Goal: Task Accomplishment & Management: Manage account settings

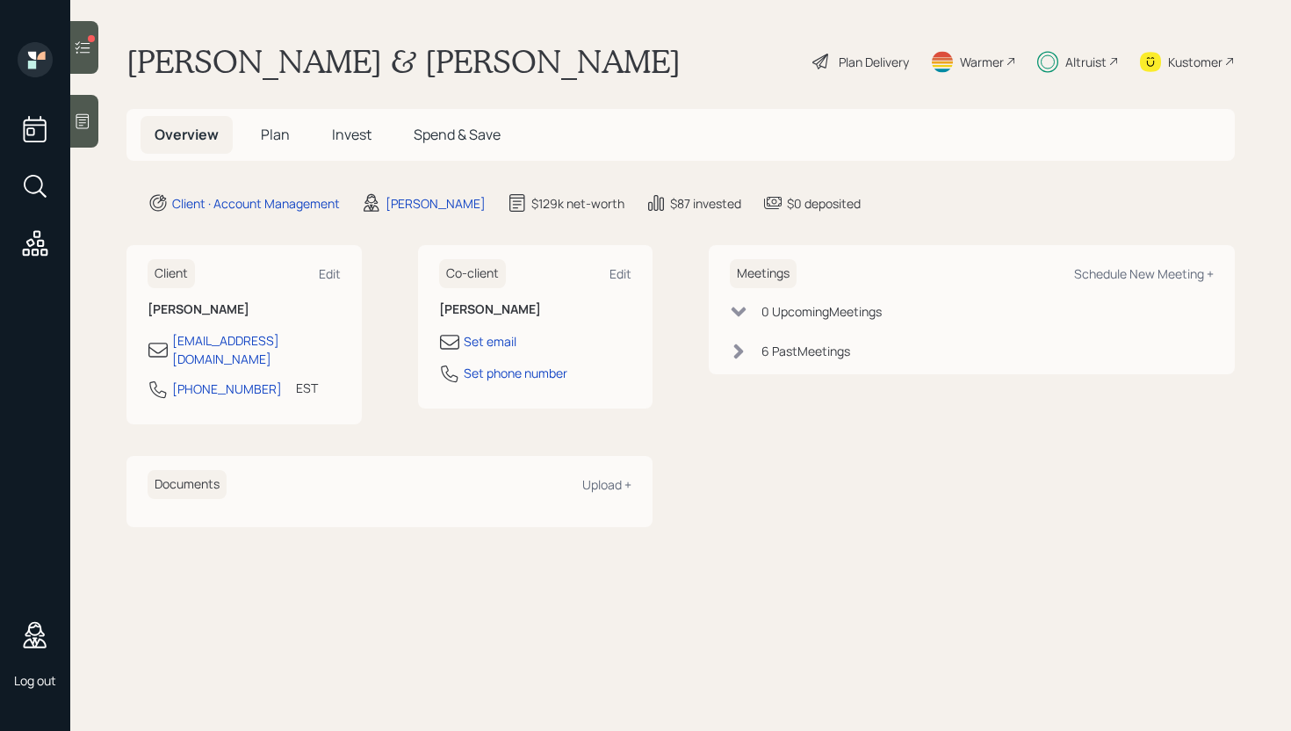
click at [84, 49] on icon at bounding box center [83, 48] width 18 height 18
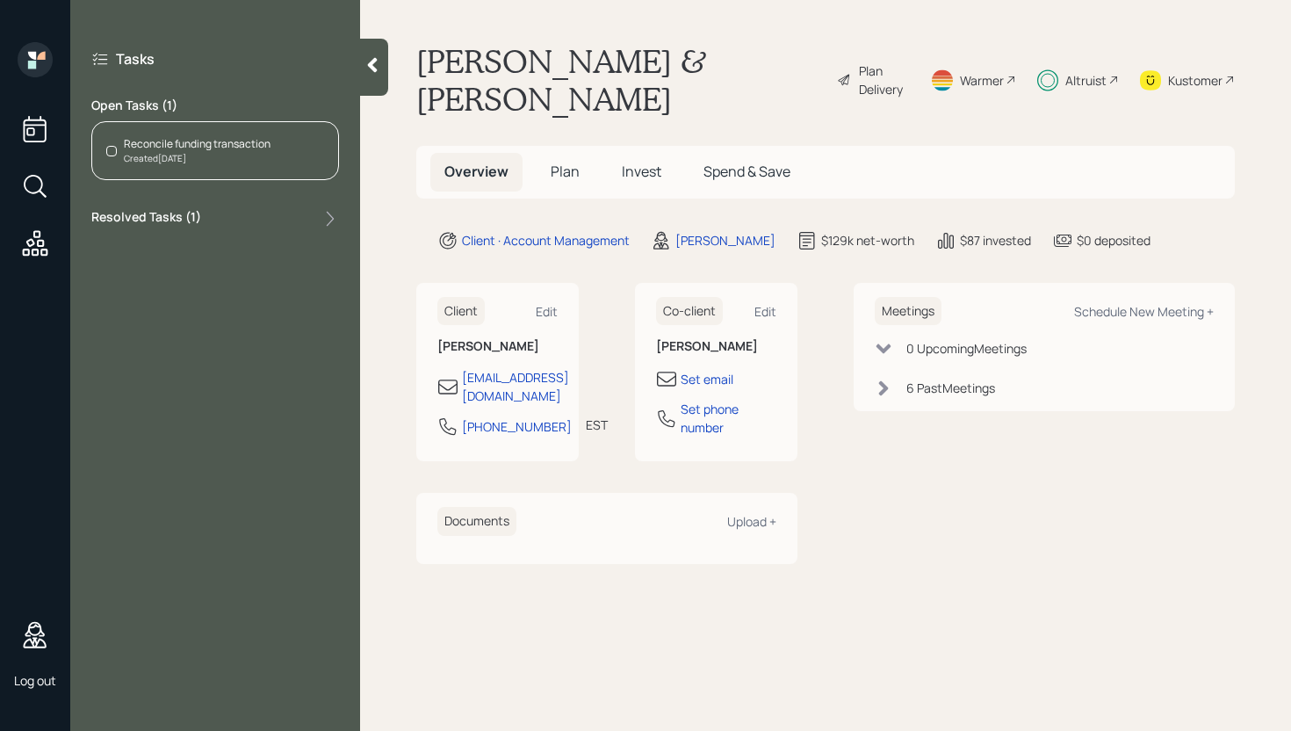
click at [651, 162] on span "Invest" at bounding box center [642, 171] width 40 height 19
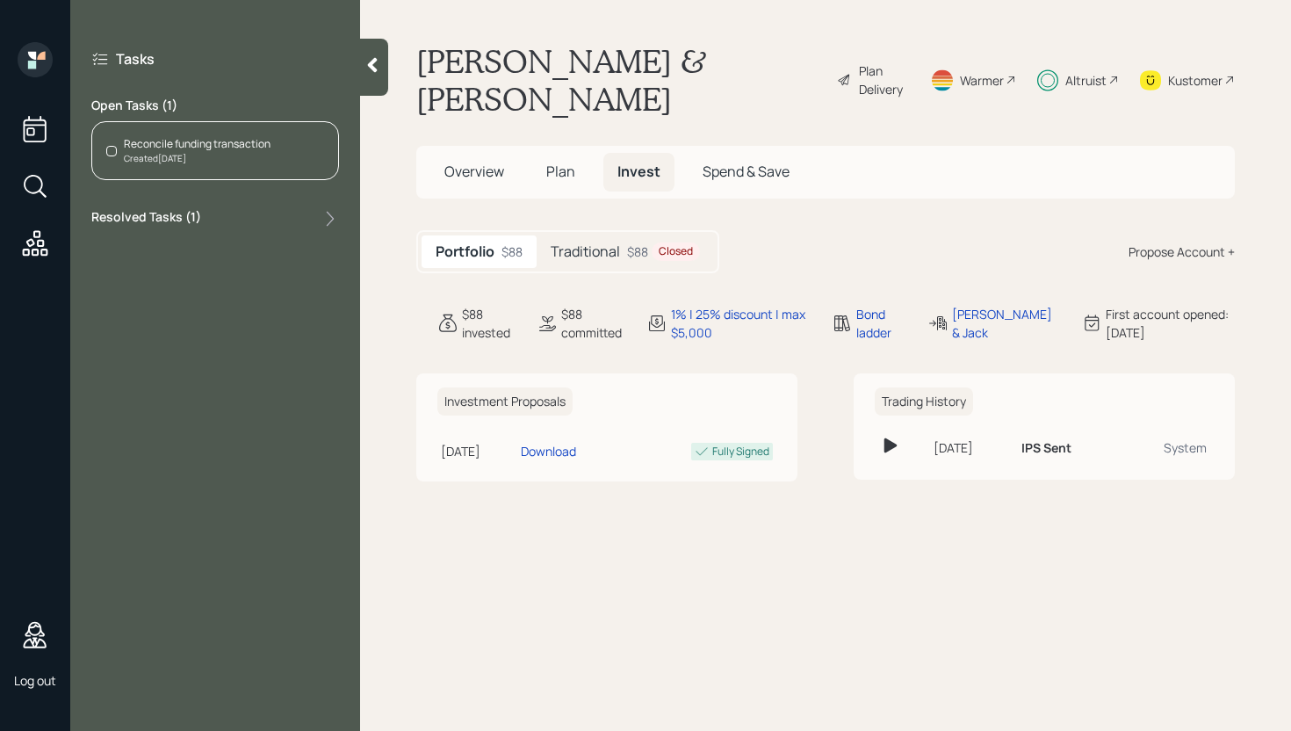
click at [628, 242] on div "$88 Closed" at bounding box center [663, 251] width 73 height 18
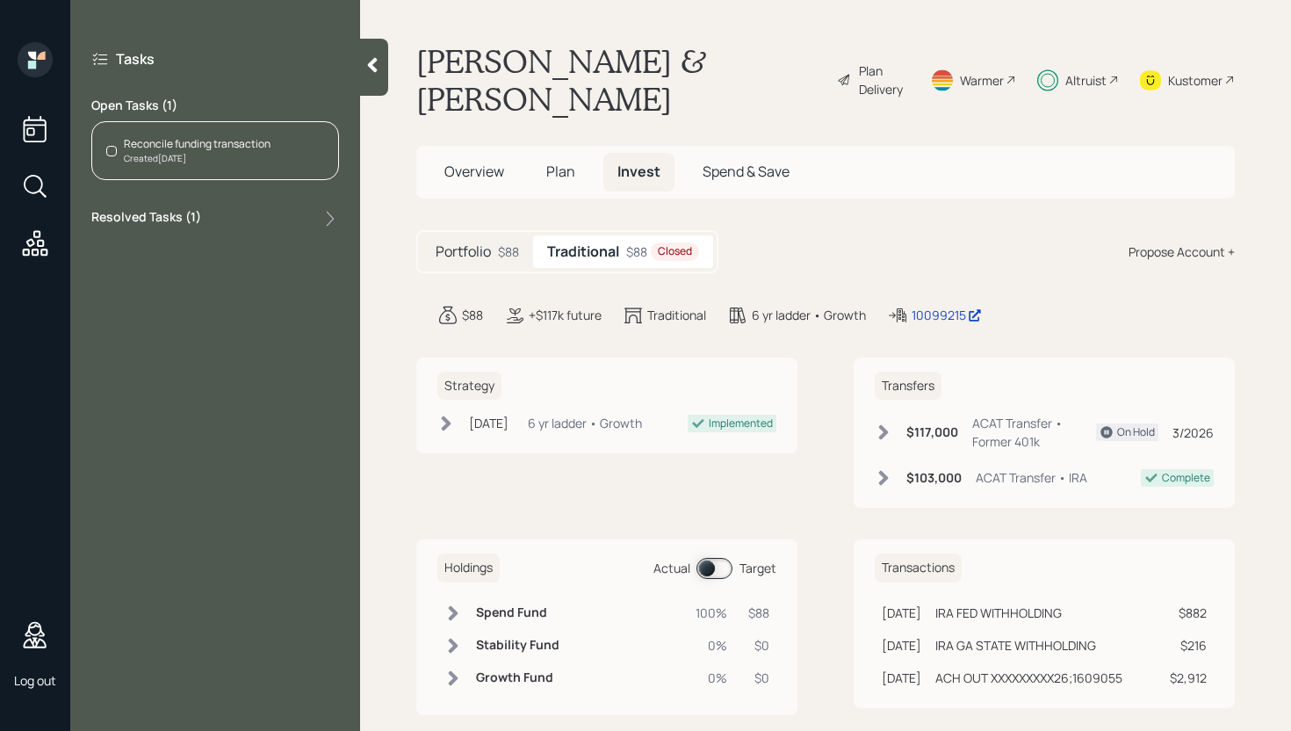
click at [251, 163] on div "Created Today" at bounding box center [197, 158] width 147 height 13
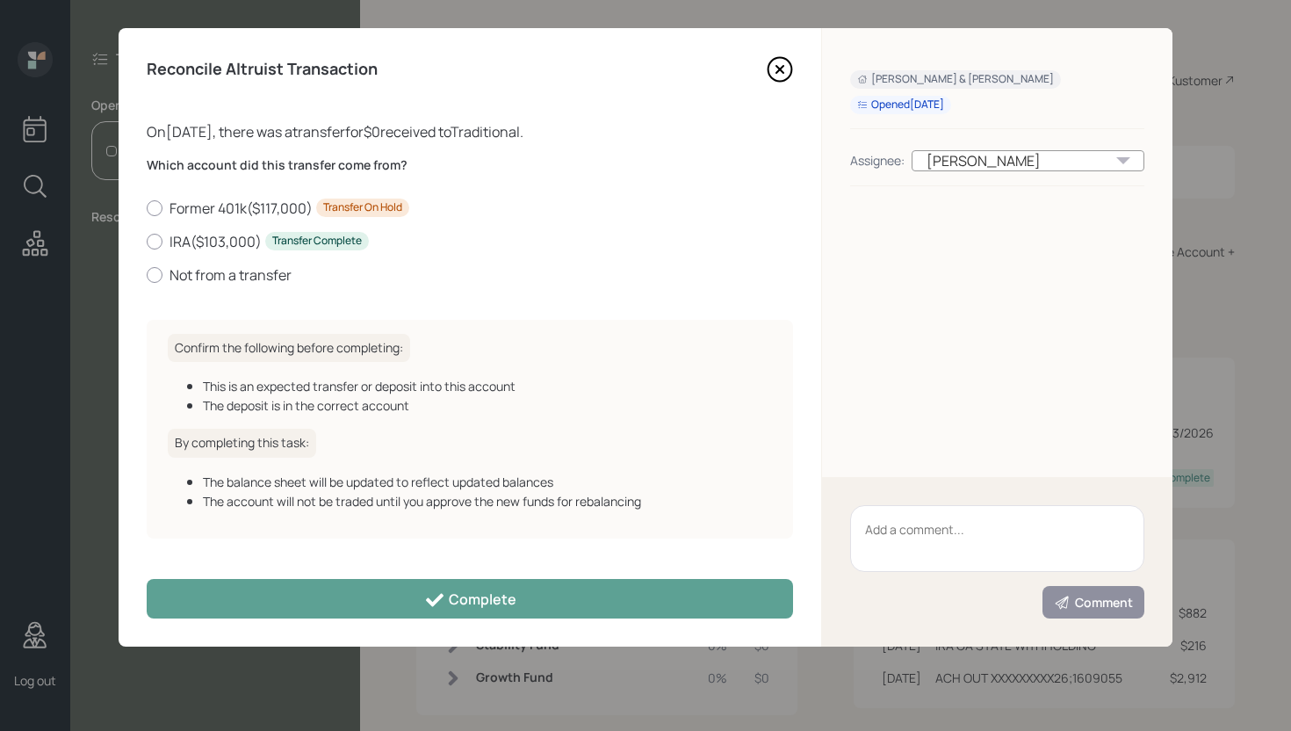
click at [770, 78] on icon at bounding box center [780, 69] width 26 height 26
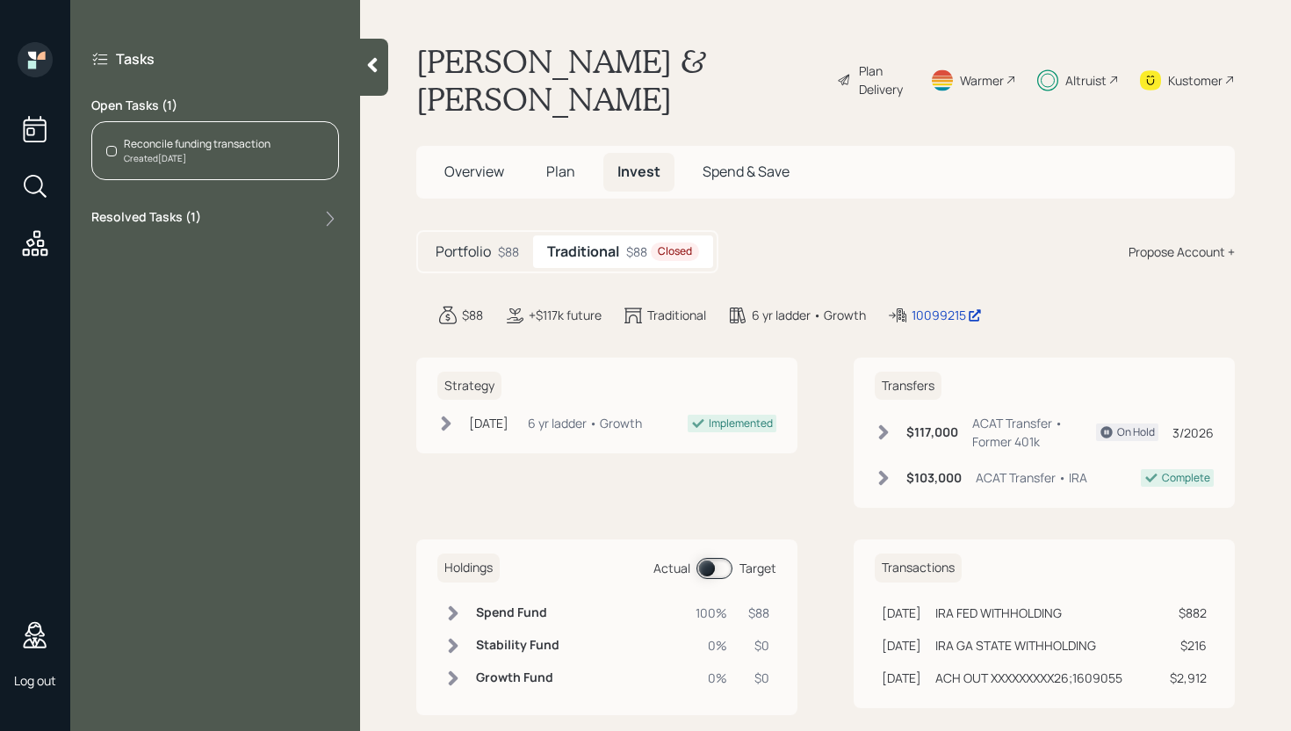
click at [775, 230] on div "Portfolio $88 Traditional $88 Closed Propose Account +" at bounding box center [825, 251] width 819 height 43
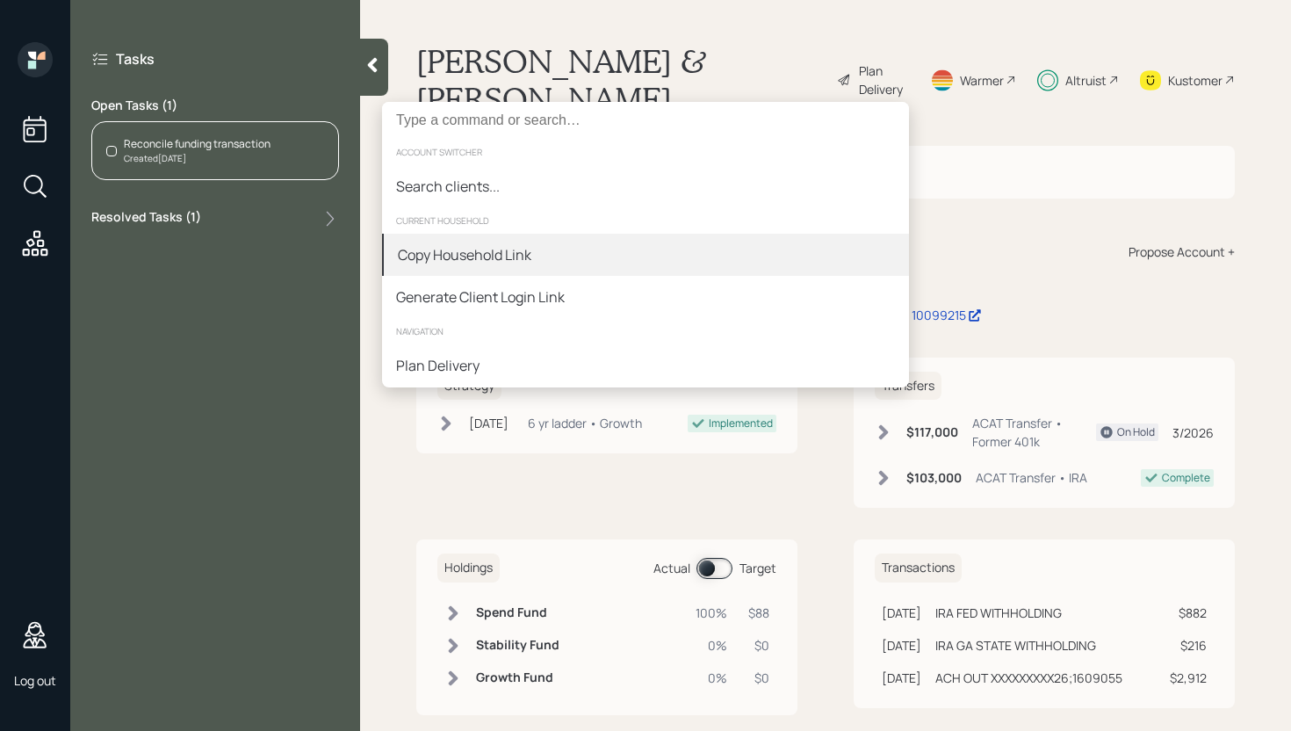
click at [559, 264] on div "Copy Household Link" at bounding box center [645, 255] width 527 height 42
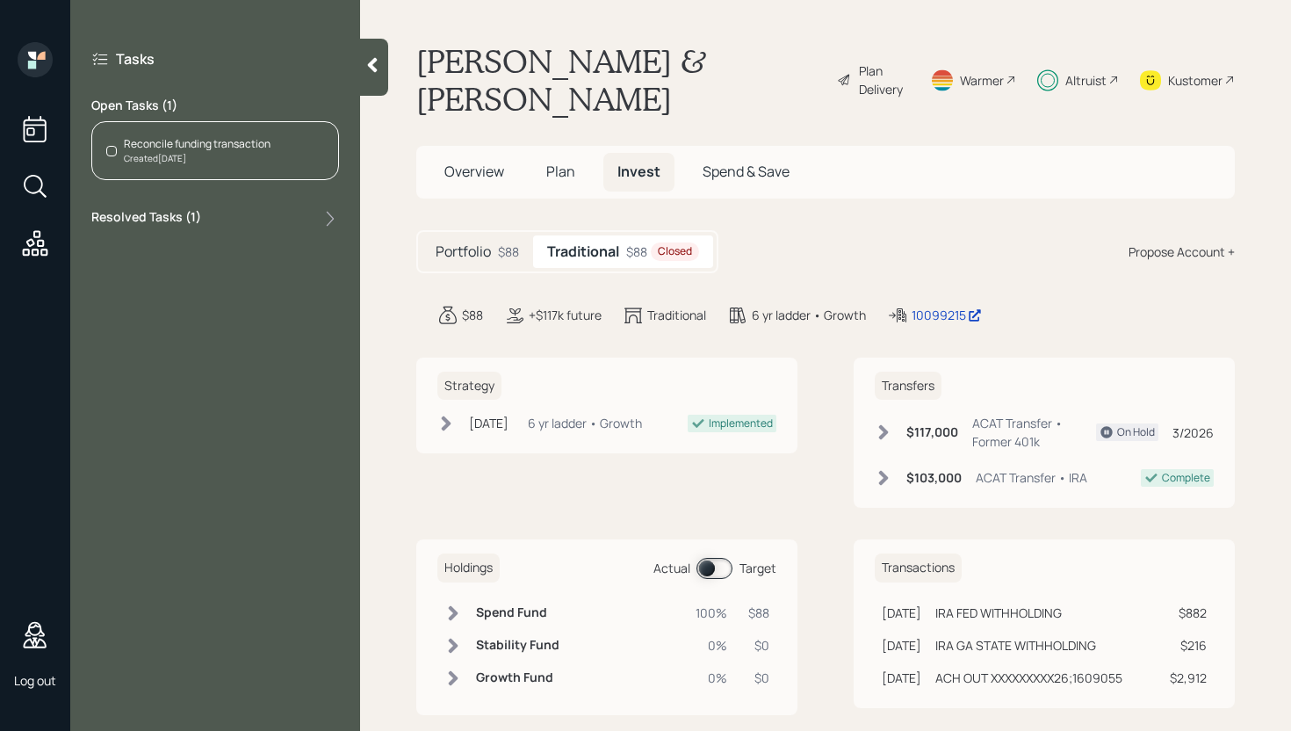
click at [296, 300] on div "Tasks Open Tasks ( 1 ) Reconcile funding transaction Created Today Resolved Tas…" at bounding box center [215, 365] width 290 height 731
